Goal: Check status: Check status

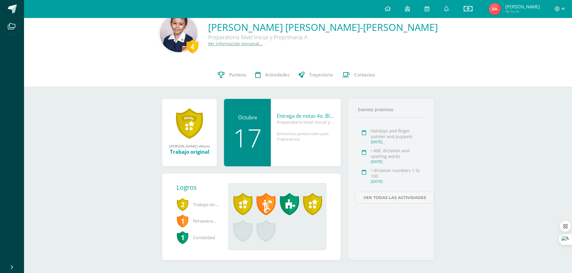
scroll to position [20, 0]
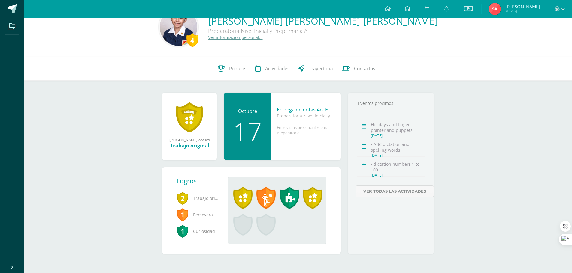
click at [184, 198] on span "2" at bounding box center [182, 198] width 12 height 14
click at [389, 175] on div "[DATE]" at bounding box center [398, 175] width 54 height 5
click at [366, 169] on div at bounding box center [364, 165] width 14 height 7
click at [375, 176] on div "Oct. 14, 2025" at bounding box center [398, 175] width 54 height 5
click at [360, 170] on div "• dictation numbers 1 to 100 Oct. 14, 2025" at bounding box center [390, 166] width 67 height 11
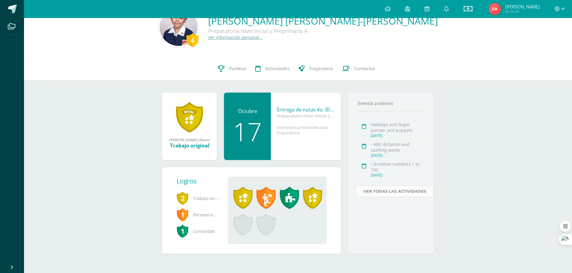
click at [384, 191] on link "Ver todas las actividades" at bounding box center [394, 192] width 78 height 12
click at [304, 128] on div "Entrevistas presenciales para Preparatoria." at bounding box center [306, 136] width 58 height 22
drag, startPoint x: 263, startPoint y: 129, endPoint x: 302, endPoint y: 143, distance: 40.9
click at [302, 143] on div "Octubre 17 Entrega de notas 4o. Bloque Preparatoria Nivel Inicial y Preprimaria…" at bounding box center [282, 127] width 117 height 68
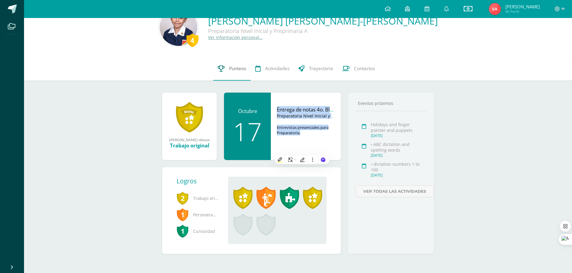
scroll to position [0, 0]
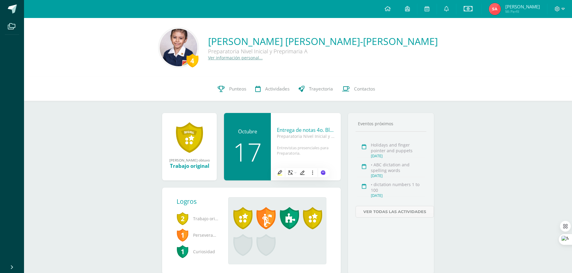
click at [198, 58] on div "4" at bounding box center [192, 61] width 12 height 14
click at [198, 62] on div "4" at bounding box center [192, 61] width 12 height 14
click at [231, 90] on span "Punteos" at bounding box center [237, 89] width 17 height 6
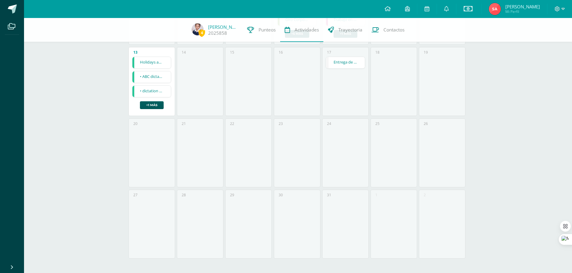
scroll to position [110, 0]
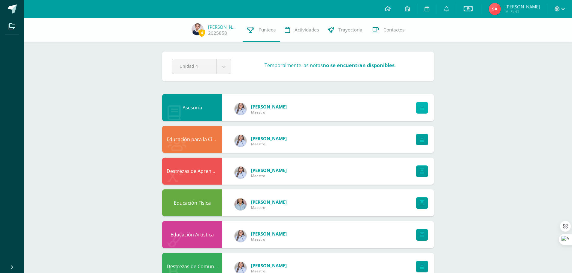
click at [420, 106] on icon at bounding box center [421, 107] width 5 height 5
click at [500, 13] on img at bounding box center [494, 9] width 12 height 12
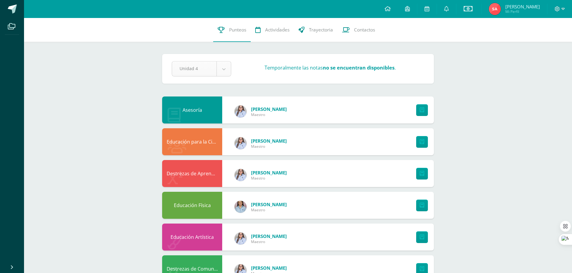
click at [221, 71] on body "Archivos Cerrar panel Configuración Cerrar sesión Sindy Gigliola Mi Perfil Esta…" at bounding box center [286, 211] width 572 height 422
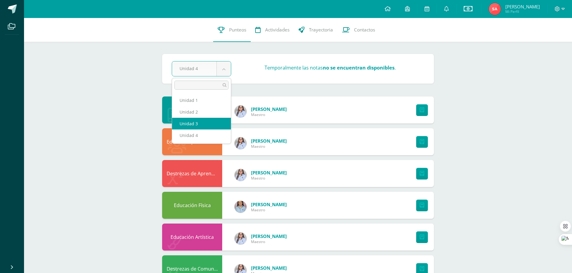
select select "Unidad 3"
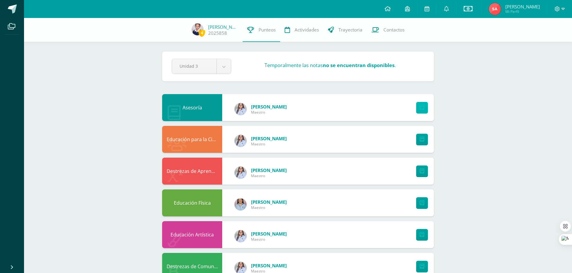
click at [418, 110] on link at bounding box center [422, 108] width 12 height 12
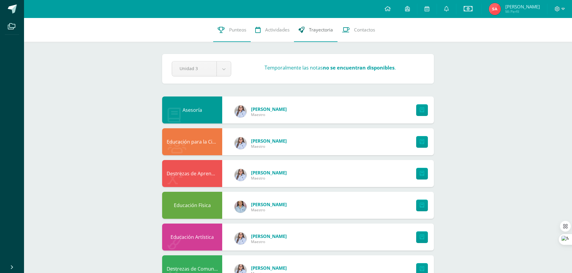
click at [309, 29] on span "Trayectoria" at bounding box center [321, 30] width 24 height 6
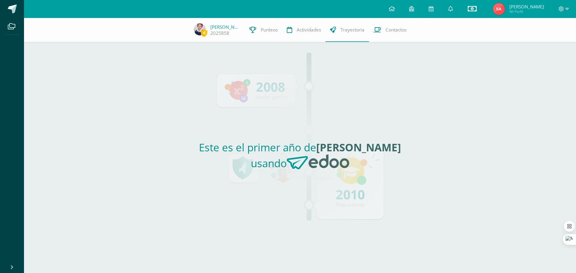
click at [477, 9] on icon at bounding box center [472, 8] width 9 height 7
click at [473, 35] on link "Estado de cuenta actual" at bounding box center [478, 34] width 66 height 14
click at [455, 13] on link at bounding box center [450, 9] width 19 height 18
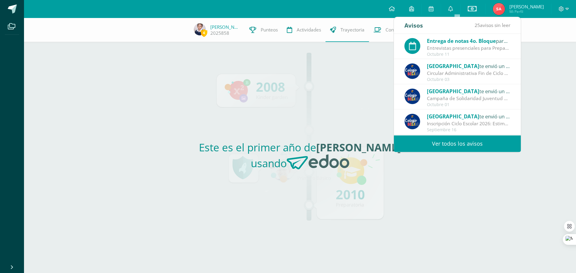
click at [483, 73] on div "Circular Administrativa Fin de Ciclo 2025: Estimados padres de familia: Esperam…" at bounding box center [468, 73] width 83 height 7
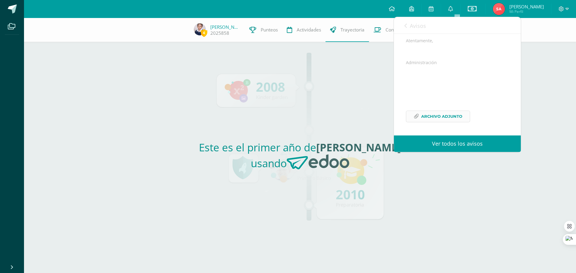
scroll to position [117, 0]
click at [444, 115] on span "Archivo Adjunto" at bounding box center [441, 116] width 41 height 11
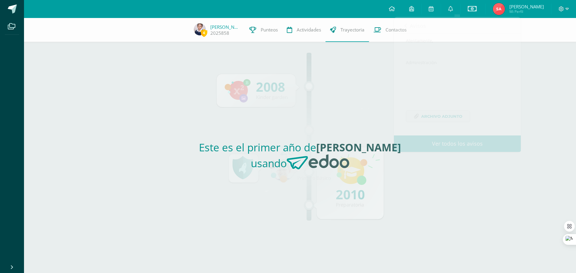
click at [348, 87] on div "Este es el primer año de María Mercedes usando" at bounding box center [300, 157] width 276 height 231
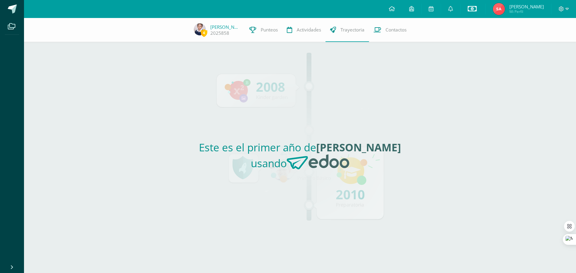
click at [476, 9] on icon at bounding box center [472, 8] width 9 height 7
click at [464, 52] on link "Estado de cuenta Histórico" at bounding box center [478, 48] width 66 height 14
click at [476, 9] on icon at bounding box center [472, 8] width 9 height 7
click at [464, 35] on link "Estado de cuenta actual" at bounding box center [478, 34] width 66 height 14
click at [395, 9] on icon at bounding box center [392, 8] width 6 height 5
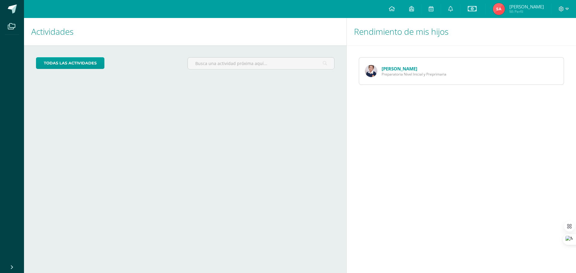
click at [435, 79] on div "[PERSON_NAME] Preparatoria Nivel Inicial y Preprimaria" at bounding box center [405, 71] width 93 height 27
click at [403, 70] on link "[PERSON_NAME]" at bounding box center [400, 69] width 36 height 6
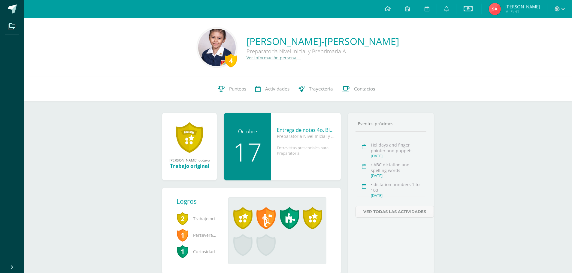
scroll to position [20, 0]
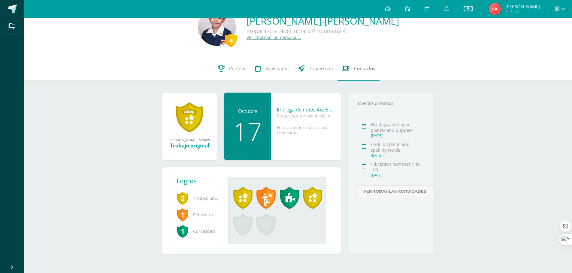
click at [354, 71] on span "Contactos" at bounding box center [364, 68] width 21 height 6
